Goal: Information Seeking & Learning: Learn about a topic

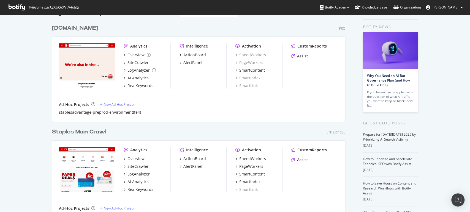
scroll to position [31, 0]
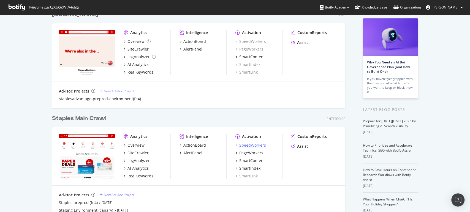
click at [252, 143] on div "SpeedWorkers" at bounding box center [252, 146] width 27 height 6
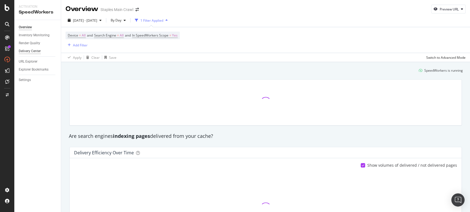
click at [34, 50] on div "Delivery Center" at bounding box center [30, 51] width 22 height 6
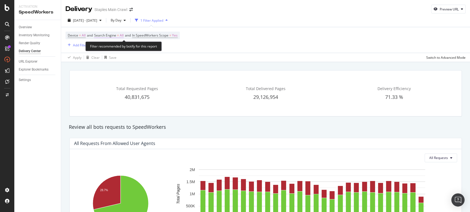
click at [114, 36] on span "Search Engine" at bounding box center [105, 35] width 22 height 5
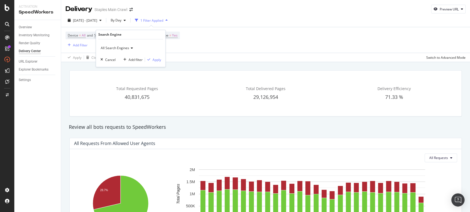
click at [125, 46] on span "All Search Engines" at bounding box center [115, 48] width 28 height 5
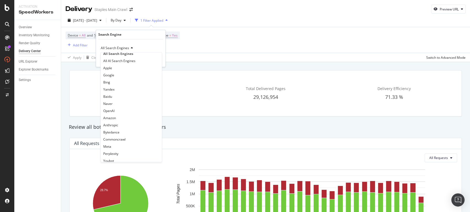
scroll to position [9, 0]
click at [113, 108] on span "OpenAI" at bounding box center [108, 108] width 11 height 5
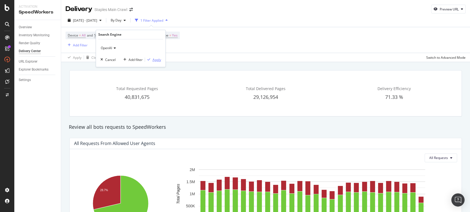
click at [157, 59] on div "Apply" at bounding box center [156, 59] width 9 height 5
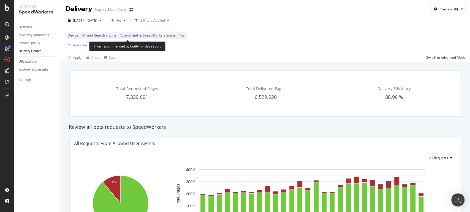
click at [122, 35] on span "Openai" at bounding box center [125, 36] width 11 height 8
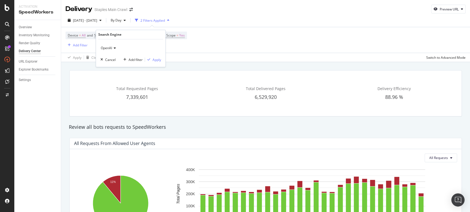
click at [108, 48] on span "OpenAI" at bounding box center [106, 48] width 11 height 5
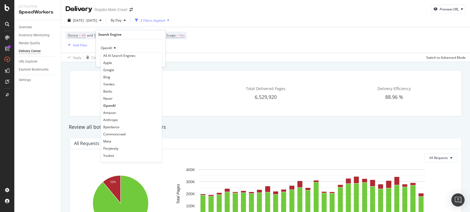
scroll to position [11, 0]
drag, startPoint x: 120, startPoint y: 146, endPoint x: 136, endPoint y: 144, distance: 16.0
click at [120, 146] on div "Perplexity" at bounding box center [131, 148] width 59 height 7
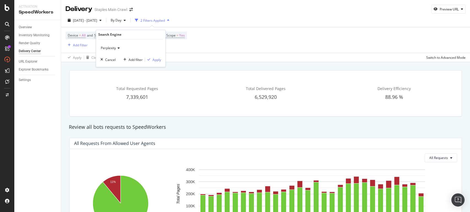
click at [152, 65] on div "Perplexity Cancel Add filter Apply" at bounding box center [130, 54] width 69 height 28
click at [153, 61] on div "Apply" at bounding box center [156, 59] width 9 height 5
